Goal: Task Accomplishment & Management: Manage account settings

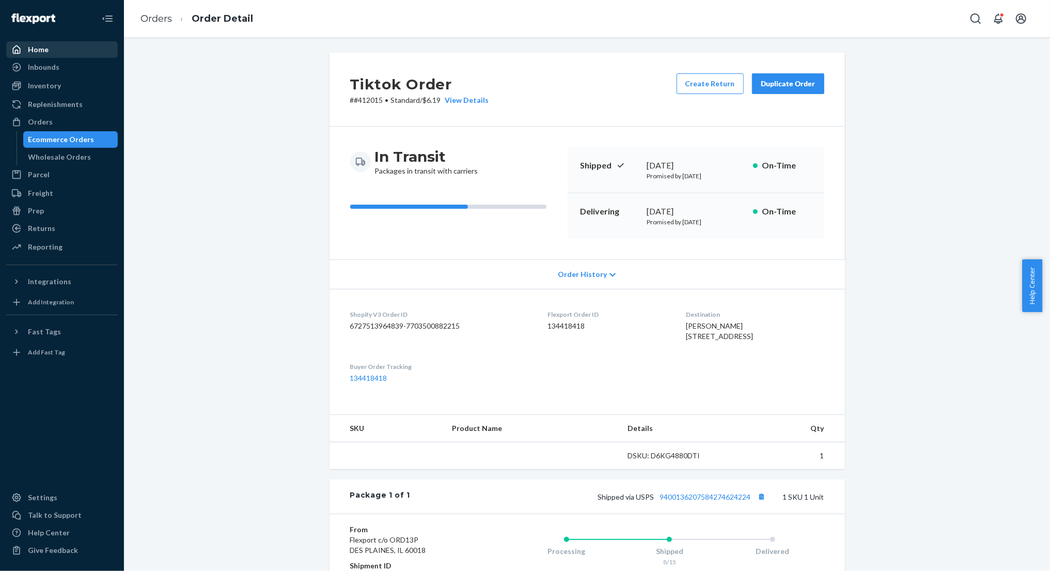
click at [34, 50] on div "Home" at bounding box center [38, 49] width 21 height 10
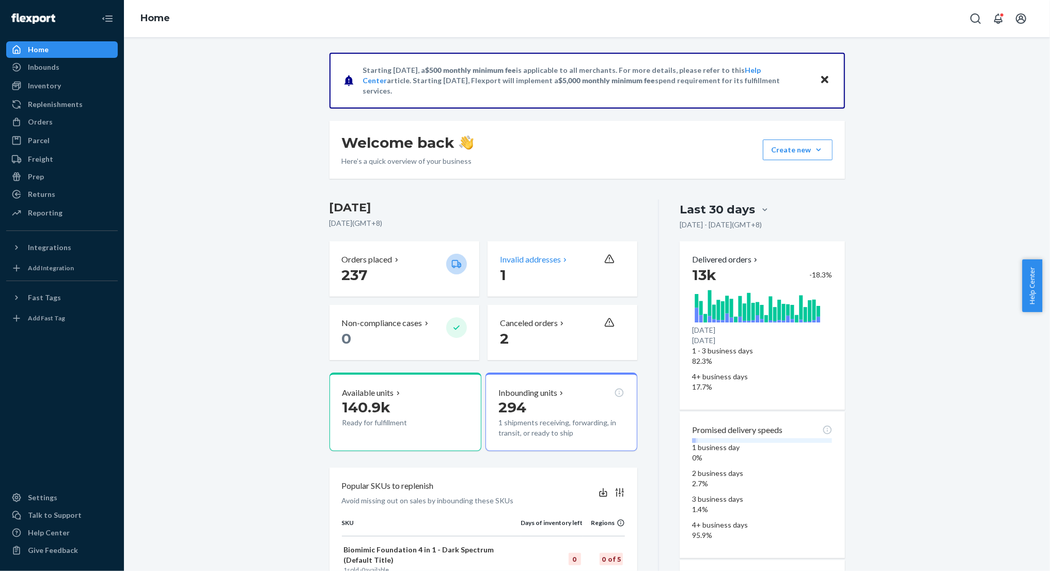
click at [544, 262] on p "Invalid addresses" at bounding box center [530, 260] width 61 height 12
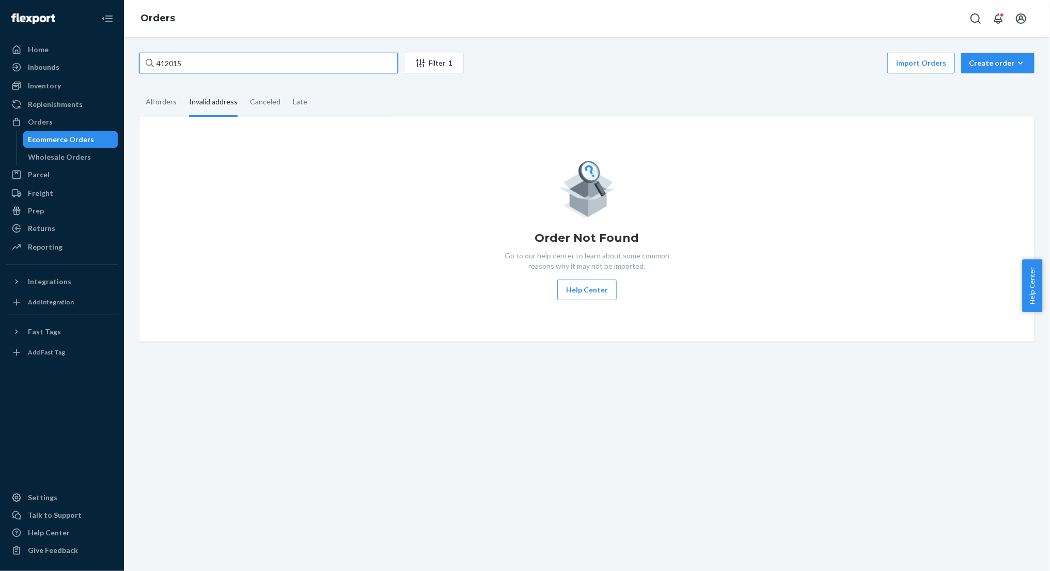
click at [191, 63] on input "412015" at bounding box center [269, 63] width 258 height 21
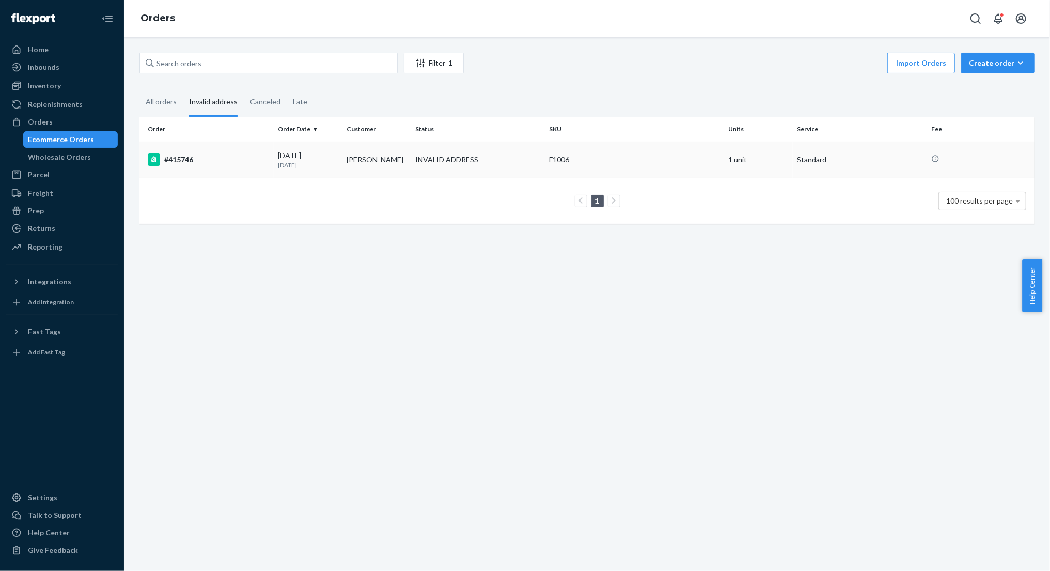
click at [339, 155] on td "[DATE] [DATE]" at bounding box center [308, 160] width 69 height 36
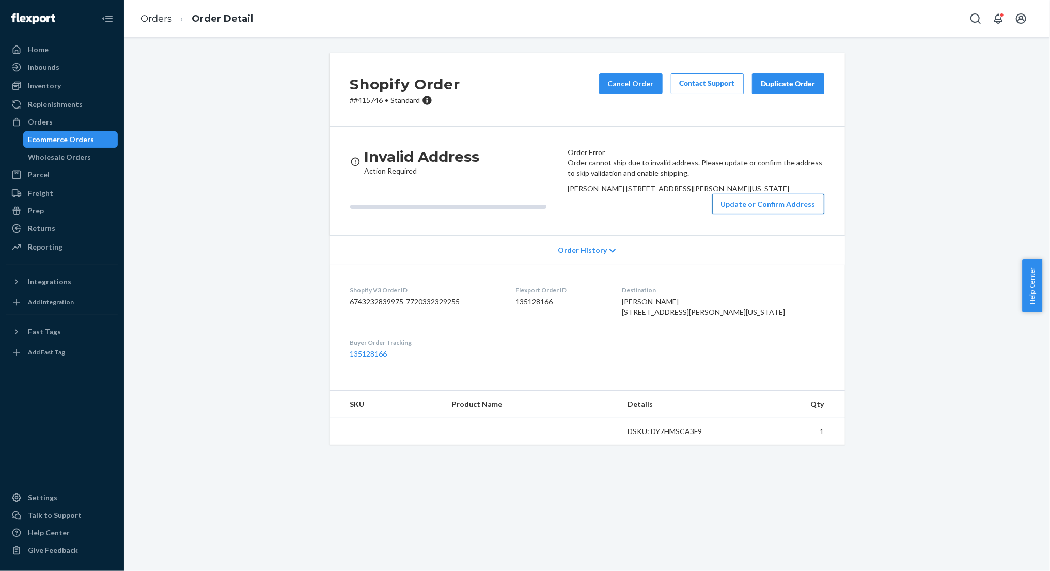
click at [752, 214] on button "Update or Confirm Address" at bounding box center [769, 204] width 112 height 21
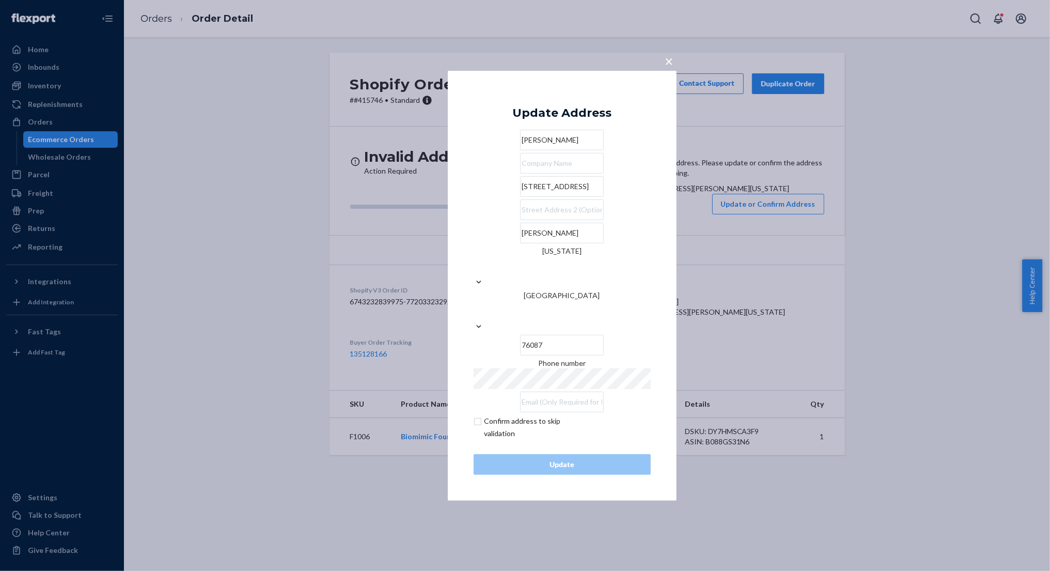
drag, startPoint x: 540, startPoint y: 220, endPoint x: 587, endPoint y: 220, distance: 46.5
click at [539, 197] on input "[STREET_ADDRESS]" at bounding box center [562, 186] width 84 height 21
drag, startPoint x: 538, startPoint y: 219, endPoint x: 584, endPoint y: 218, distance: 46.0
click at [584, 197] on input "[STREET_ADDRESS]" at bounding box center [562, 186] width 84 height 21
type input "[STREET_ADDRESS]"
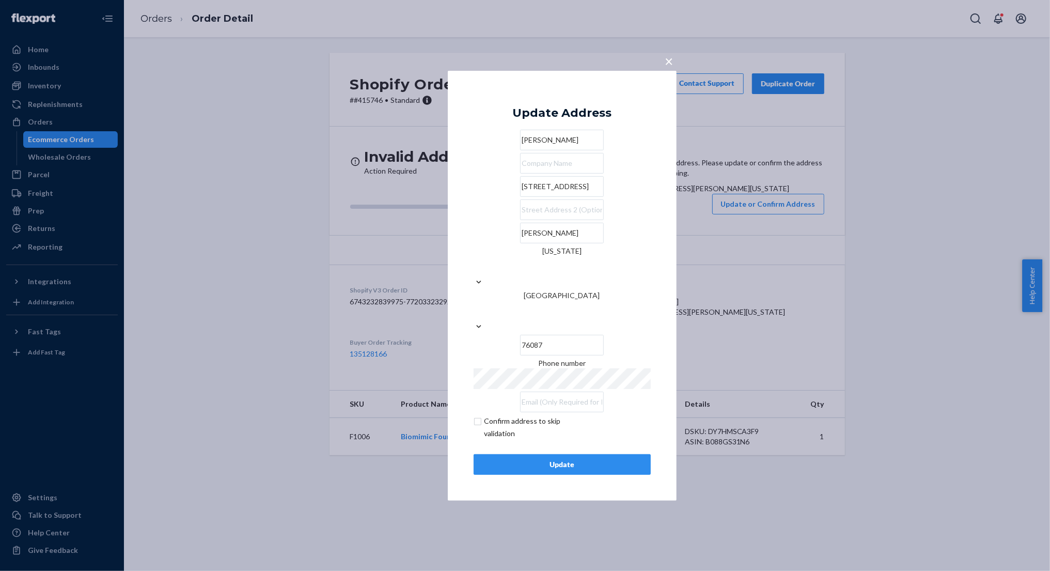
paste input "apt 5316"
type input "apt 5316"
click at [672, 333] on div "× Update Address [PERSON_NAME] [STREET_ADDRESS][PERSON_NAME][GEOGRAPHIC_DATA][P…" at bounding box center [562, 285] width 229 height 430
click at [668, 332] on div "× Update Address [PERSON_NAME] [STREET_ADDRESS][PERSON_NAME][GEOGRAPHIC_DATA][P…" at bounding box center [562, 285] width 229 height 430
click at [449, 319] on div "× Update Address [PERSON_NAME] [STREET_ADDRESS][PERSON_NAME][GEOGRAPHIC_DATA][P…" at bounding box center [562, 285] width 229 height 430
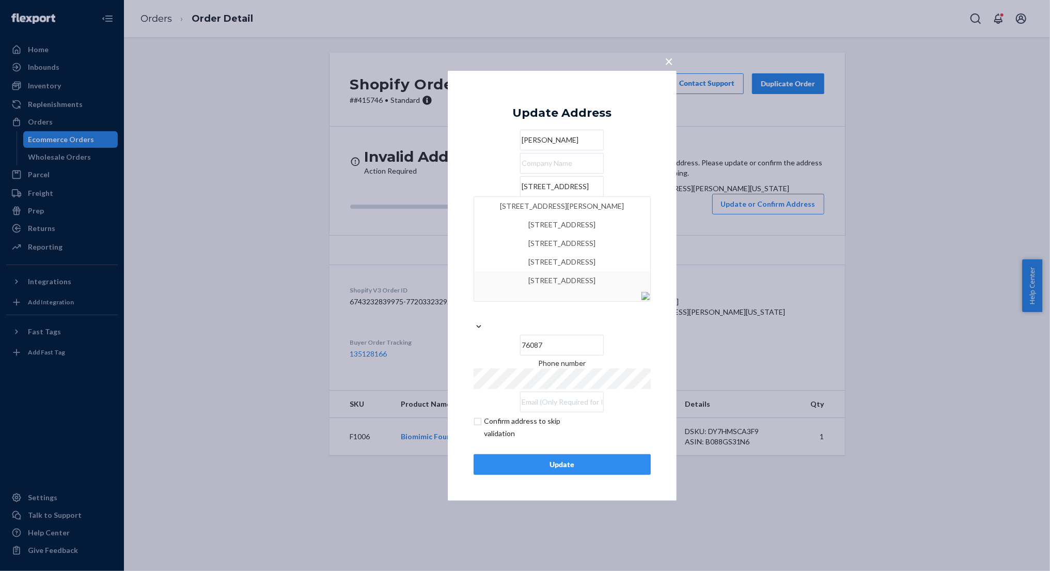
click at [665, 345] on div "× Update Address [PERSON_NAME] [STREET_ADDRESS][PERSON_NAME][GEOGRAPHIC_DATA][P…" at bounding box center [562, 285] width 229 height 430
click at [494, 102] on div "× Update Address [PERSON_NAME] [STREET_ADDRESS][PERSON_NAME][GEOGRAPHIC_DATA][P…" at bounding box center [562, 285] width 229 height 430
drag, startPoint x: 825, startPoint y: 344, endPoint x: 836, endPoint y: 344, distance: 10.9
click at [836, 344] on div "× Update Address [PERSON_NAME] [STREET_ADDRESS][PERSON_NAME][GEOGRAPHIC_DATA][P…" at bounding box center [525, 285] width 1050 height 571
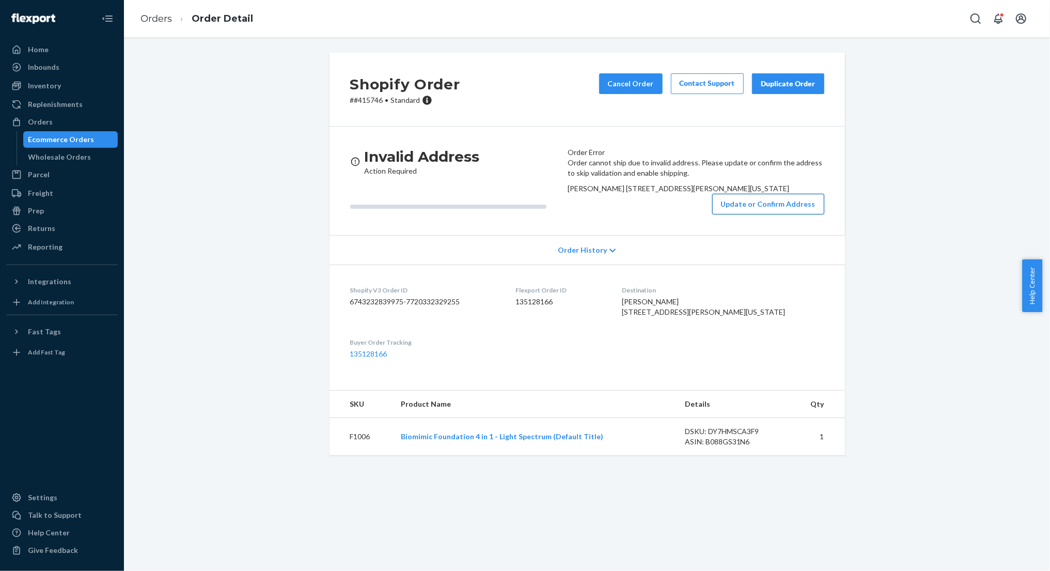
click at [771, 214] on button "Update or Confirm Address" at bounding box center [769, 204] width 112 height 21
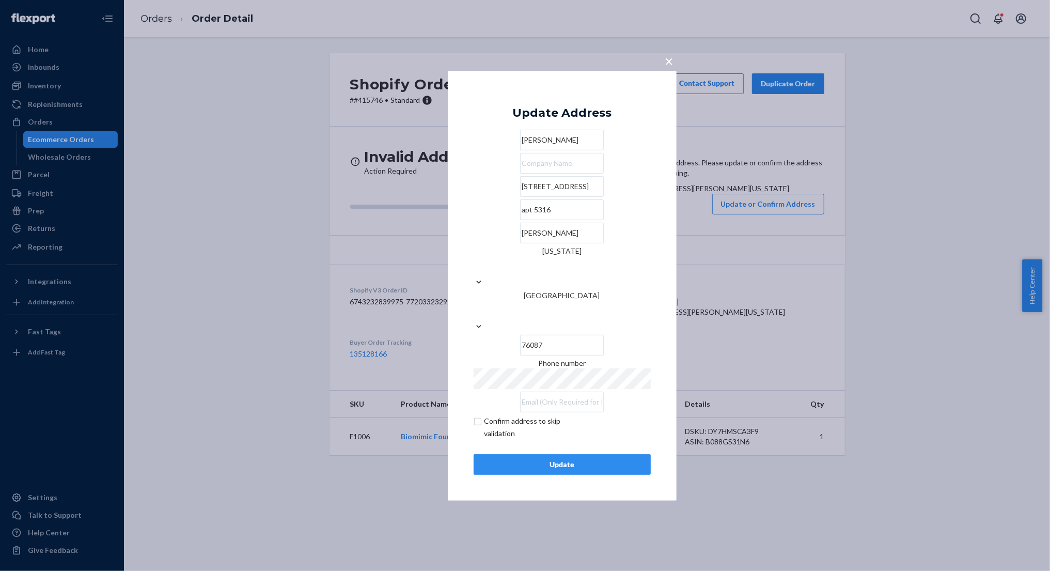
click at [599, 459] on div "Update" at bounding box center [563, 464] width 160 height 10
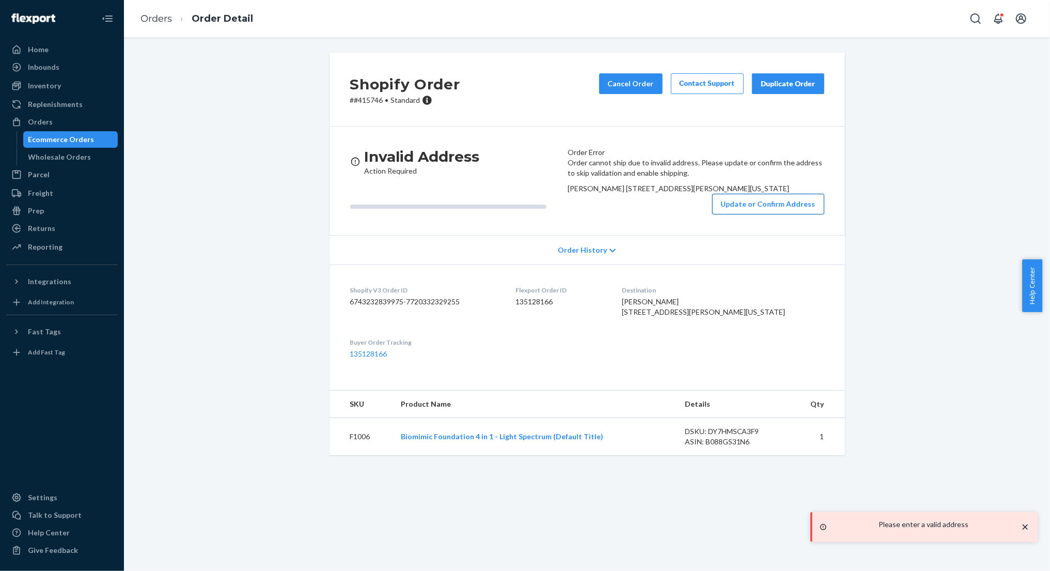
click at [753, 214] on button "Update or Confirm Address" at bounding box center [769, 204] width 112 height 21
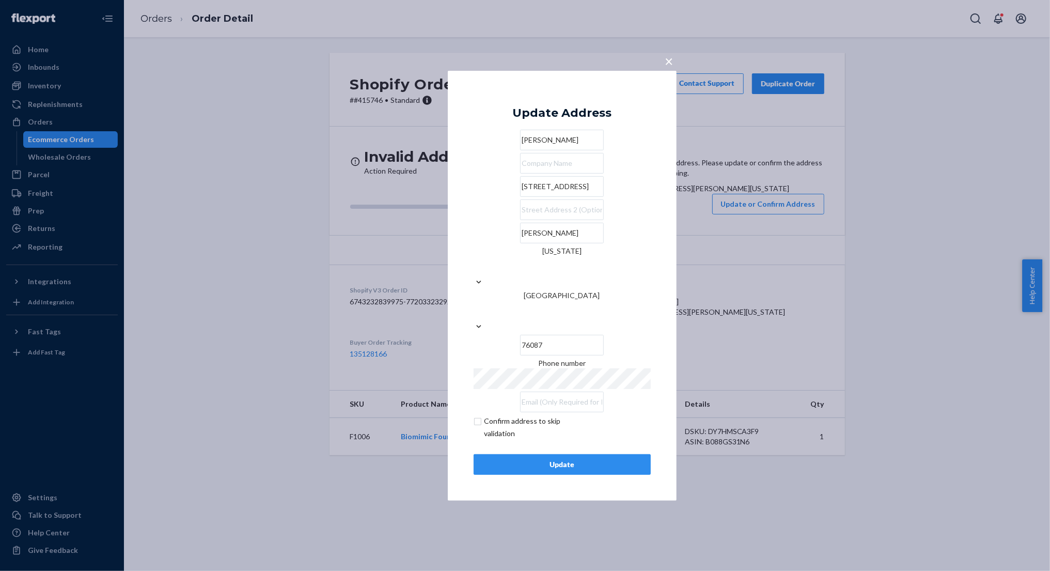
type input "[STREET_ADDRESS]"
click at [666, 228] on div "× Update Address [PERSON_NAME] [STREET_ADDRESS][PERSON_NAME][US_STATE] Phone nu…" at bounding box center [562, 285] width 229 height 430
click at [764, 387] on div "× Update Address [PERSON_NAME] [STREET_ADDRESS][PERSON_NAME][US_STATE] Phone nu…" at bounding box center [525, 285] width 1050 height 571
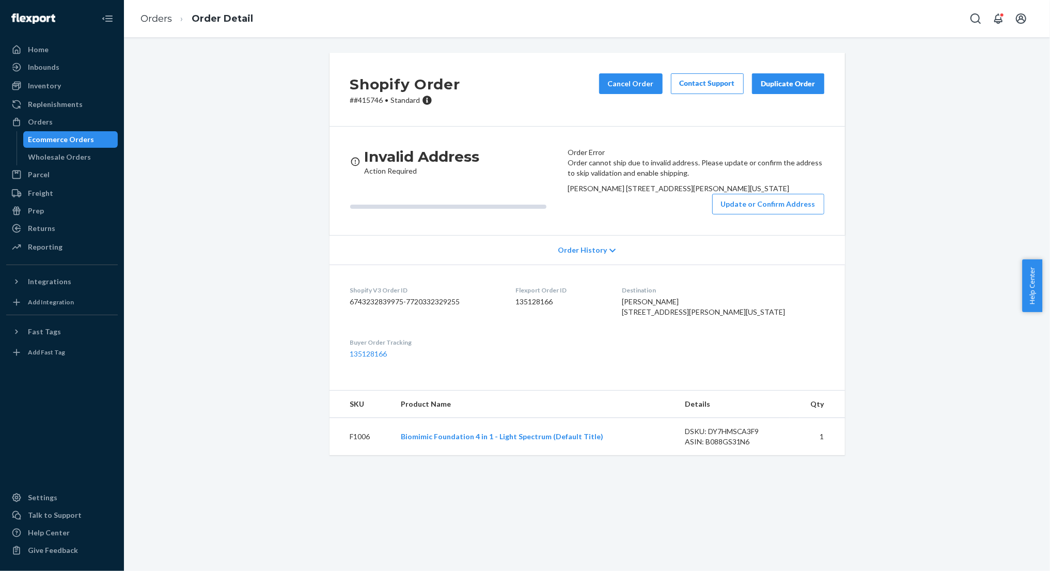
drag, startPoint x: 657, startPoint y: 242, endPoint x: 573, endPoint y: 232, distance: 85.3
click at [573, 194] on div "[PERSON_NAME] [STREET_ADDRESS][PERSON_NAME][US_STATE]" at bounding box center [696, 188] width 257 height 10
click at [735, 214] on button "Update or Confirm Address" at bounding box center [769, 204] width 112 height 21
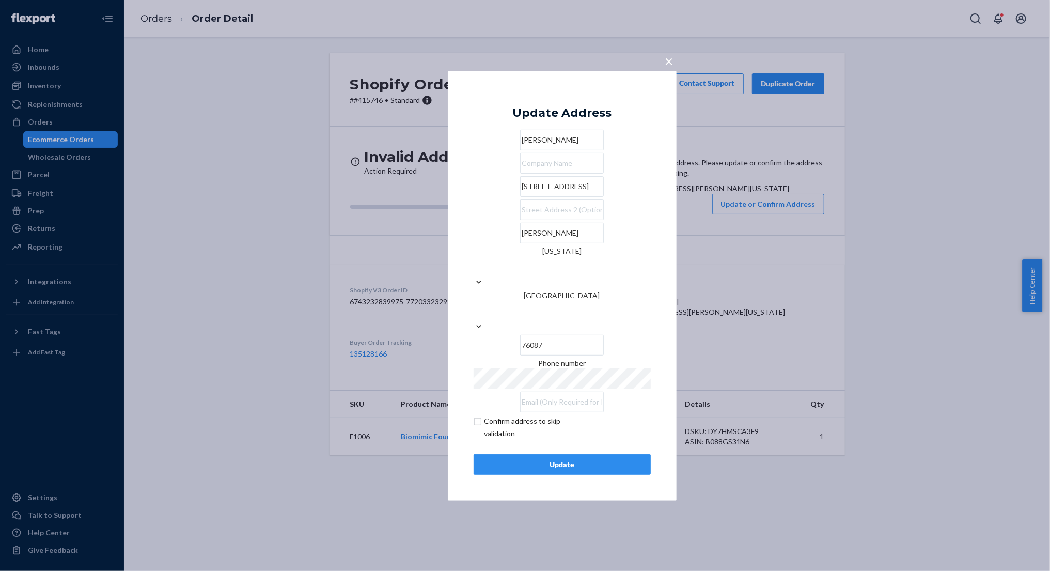
paste input "[STREET_ADDRESS]"
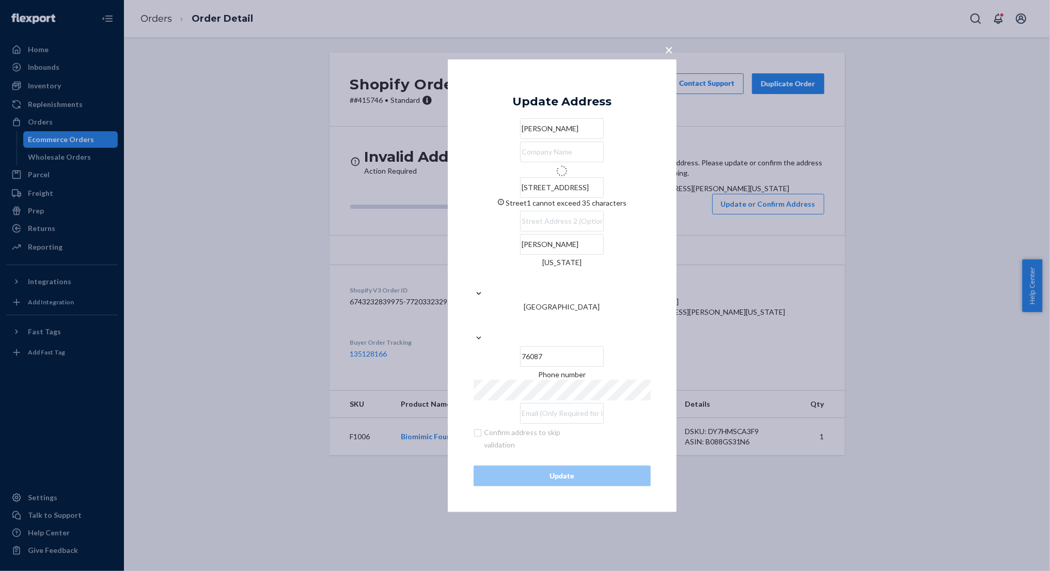
type input "209 I-20"
type input "5316"
type input "[PERSON_NAME]"
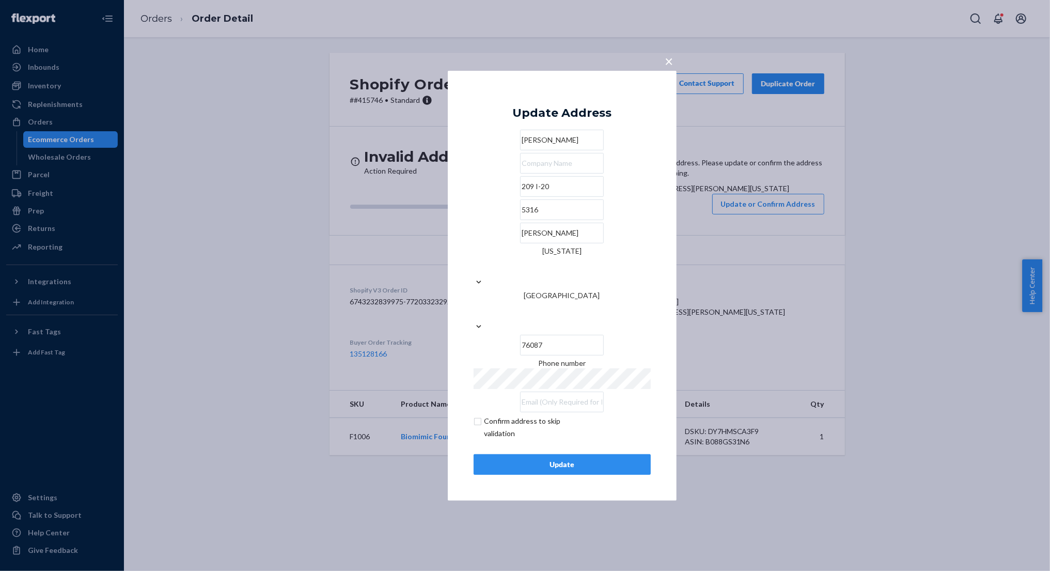
click at [550, 459] on div "Update" at bounding box center [563, 464] width 160 height 10
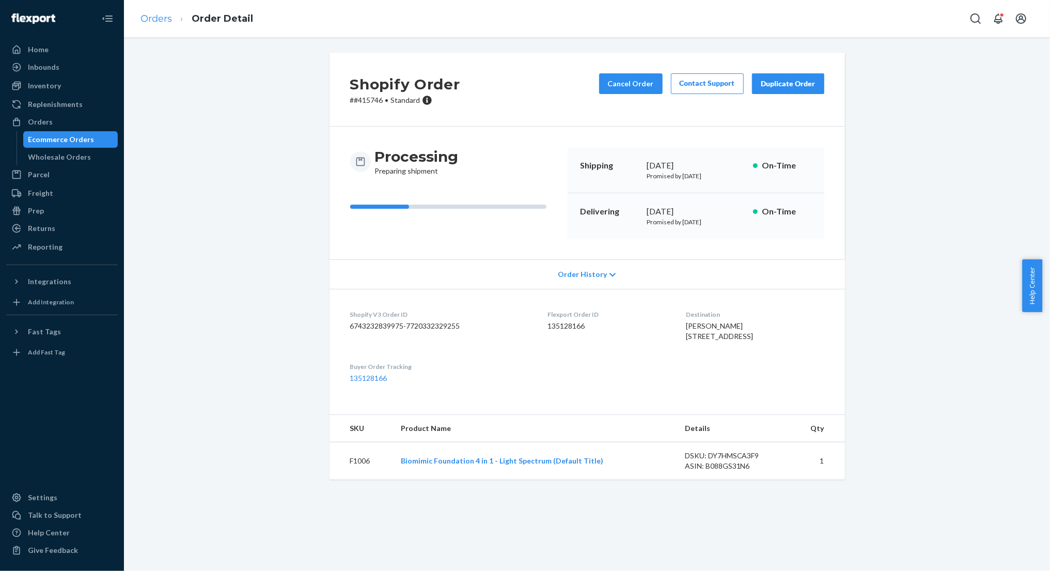
click at [147, 21] on link "Orders" at bounding box center [157, 18] width 32 height 11
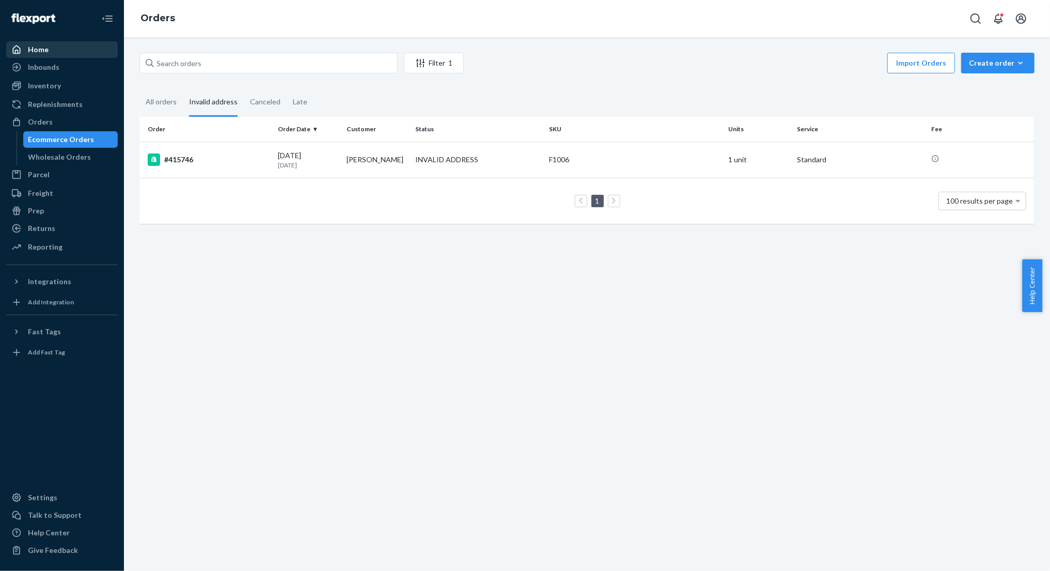
click at [40, 50] on div "Home" at bounding box center [38, 49] width 21 height 10
